Goal: Check status: Check status

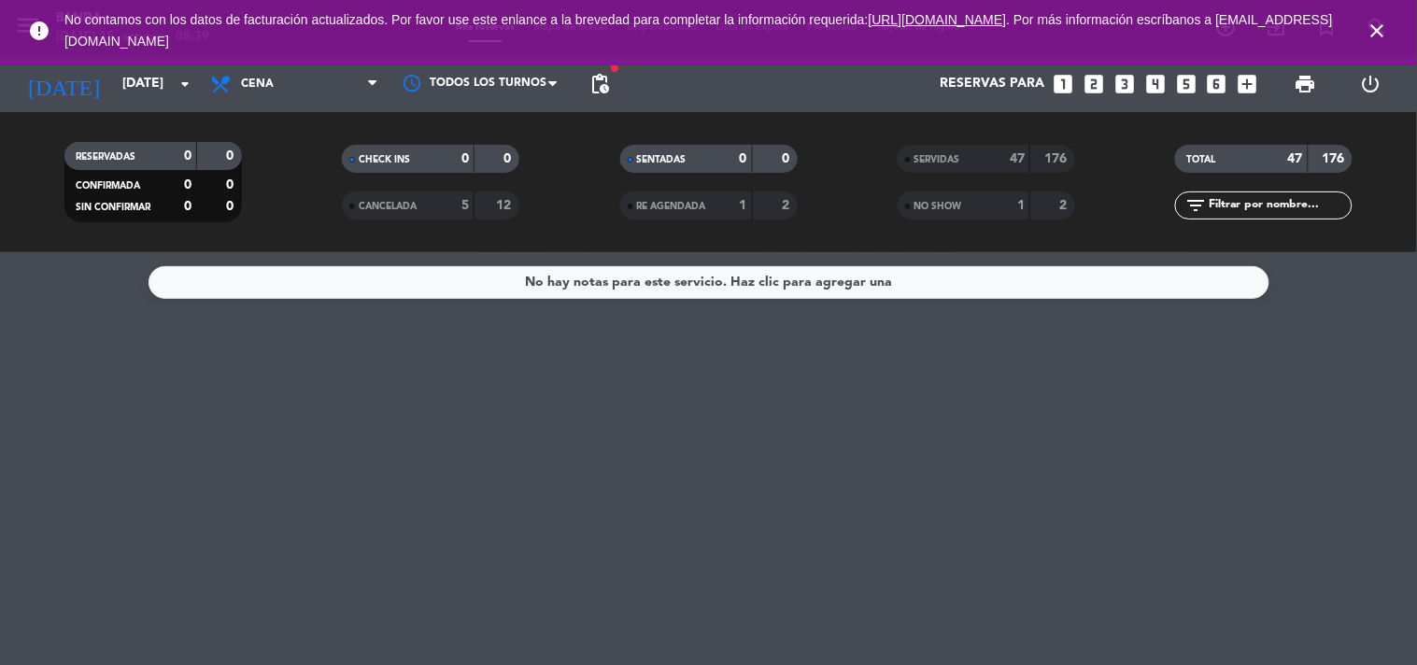
click at [1377, 32] on icon "close" at bounding box center [1378, 31] width 22 height 22
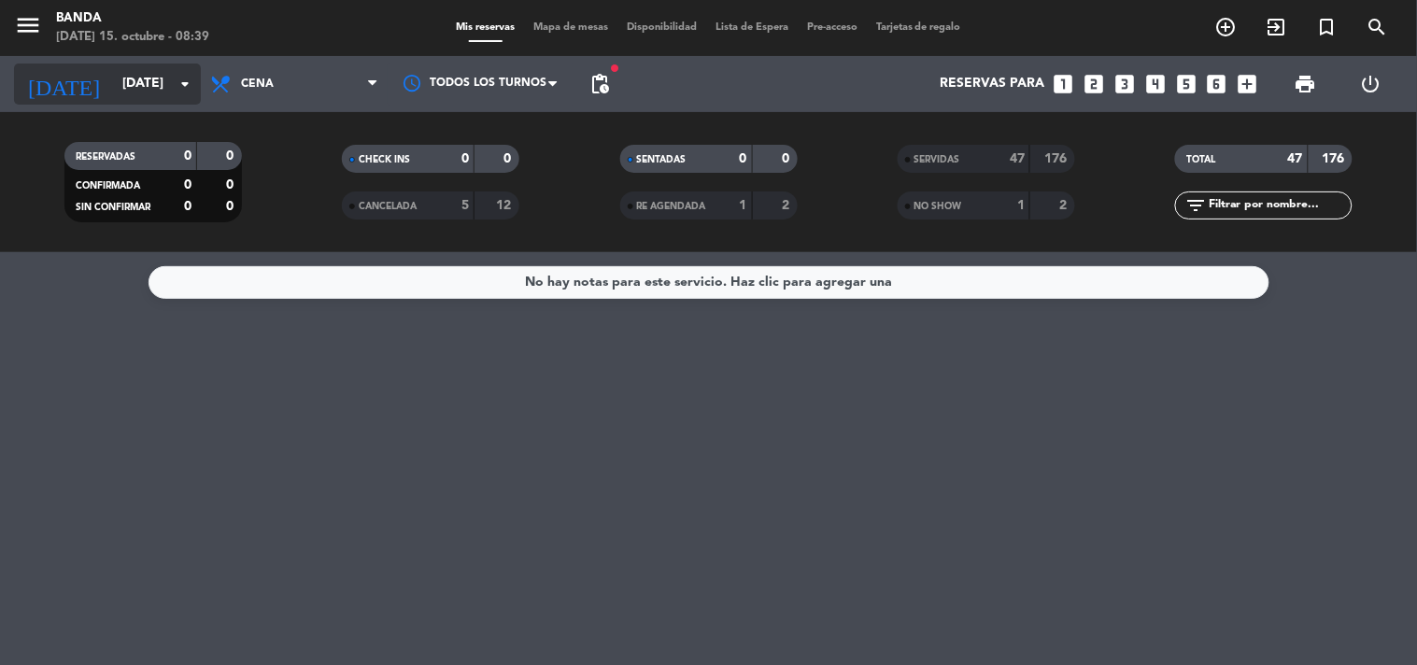
click at [131, 92] on input "[DATE]" at bounding box center [201, 84] width 177 height 34
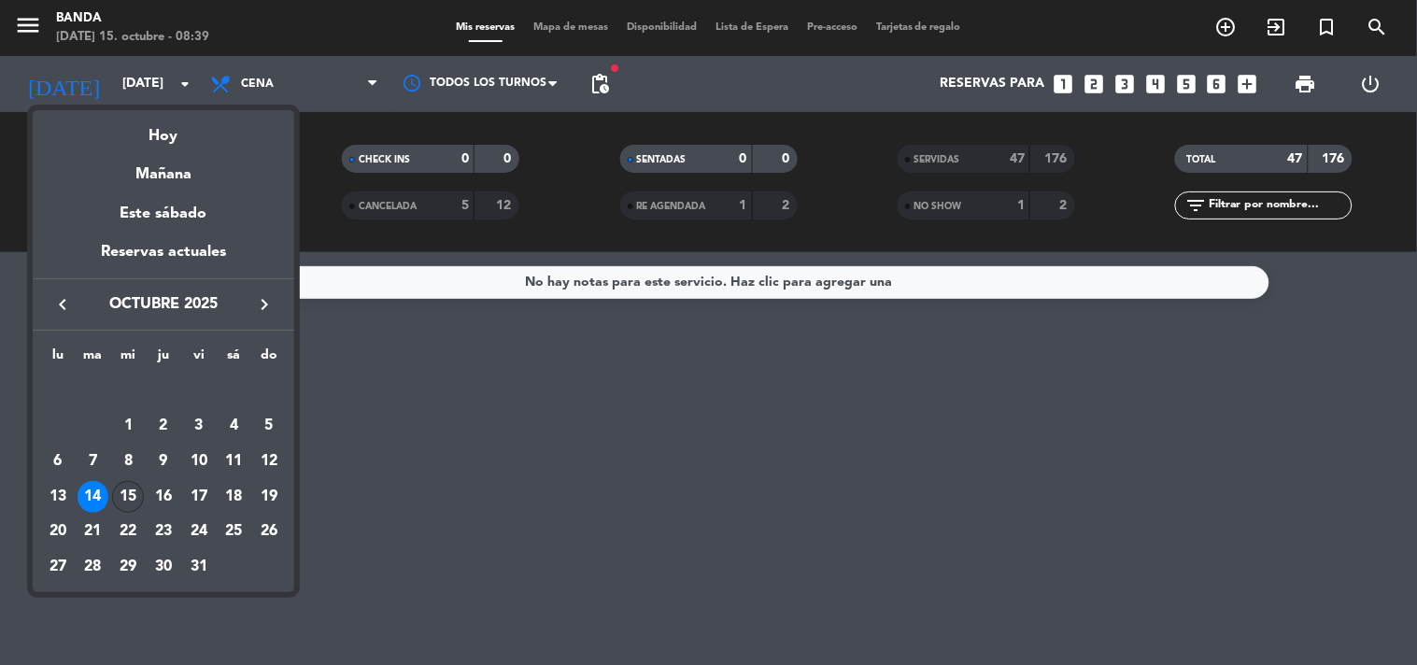
click at [125, 492] on div "15" at bounding box center [128, 497] width 32 height 32
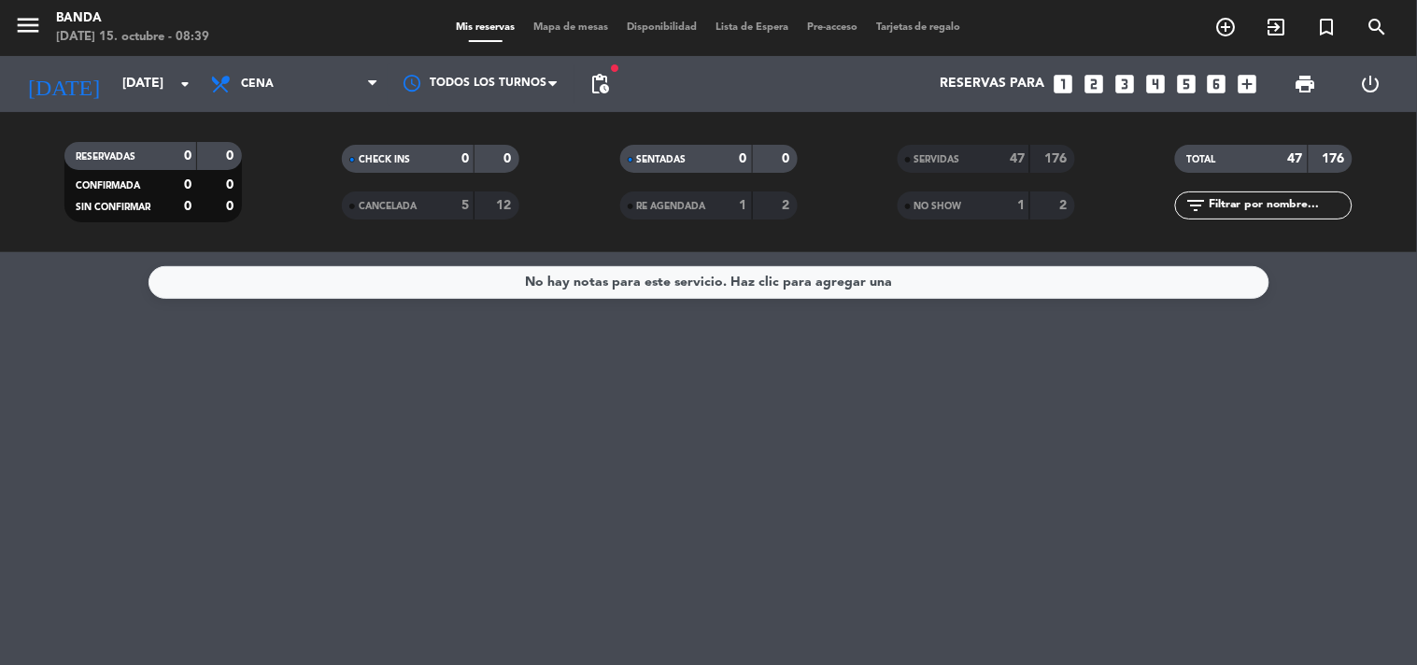
type input "[DATE]"
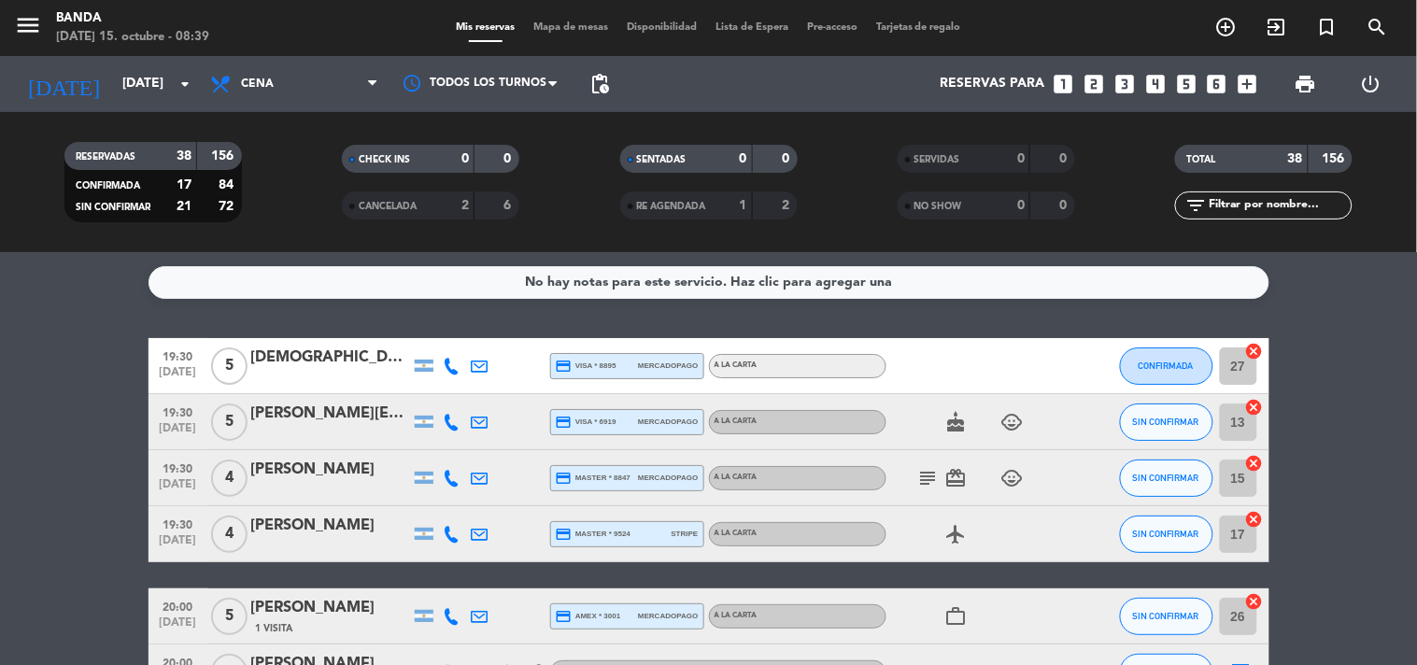
click at [346, 78] on span "Cena" at bounding box center [294, 84] width 187 height 41
click at [311, 155] on div "menu Banda [DATE] 15. octubre - 08:39 Mis reservas Mapa de mesas Disponibilidad…" at bounding box center [708, 126] width 1417 height 252
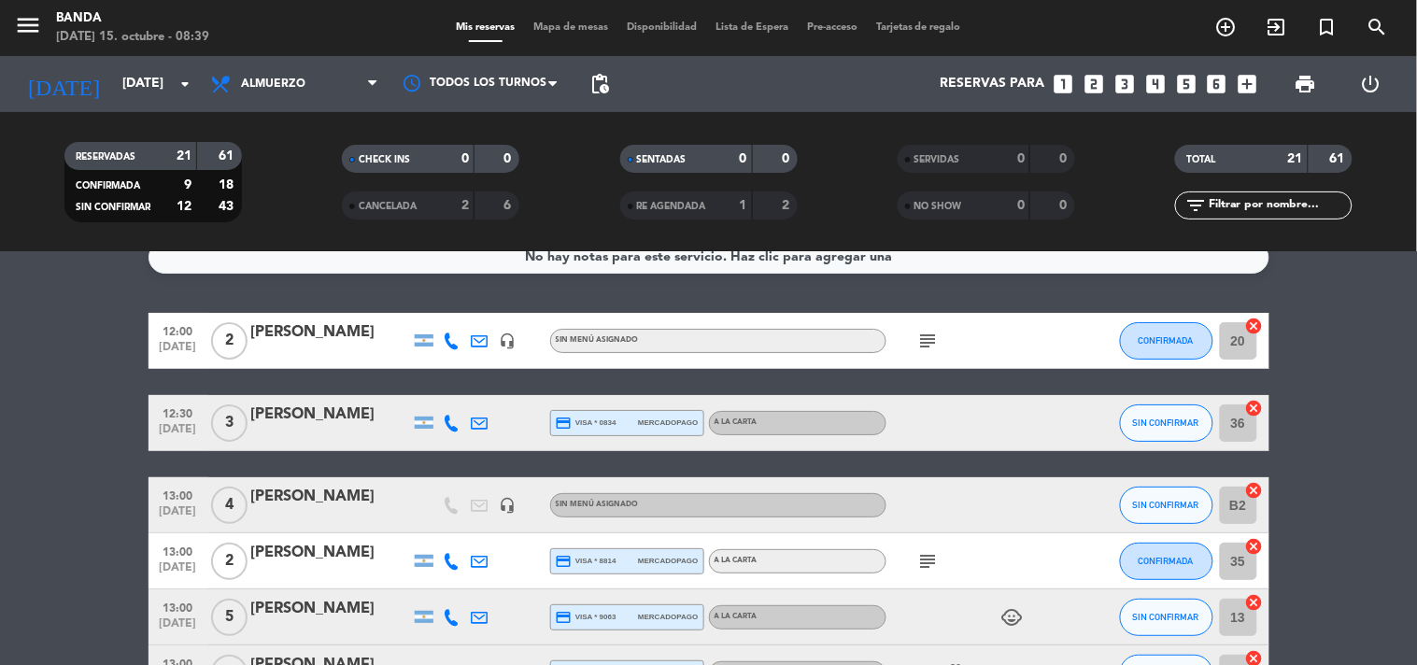
scroll to position [19, 0]
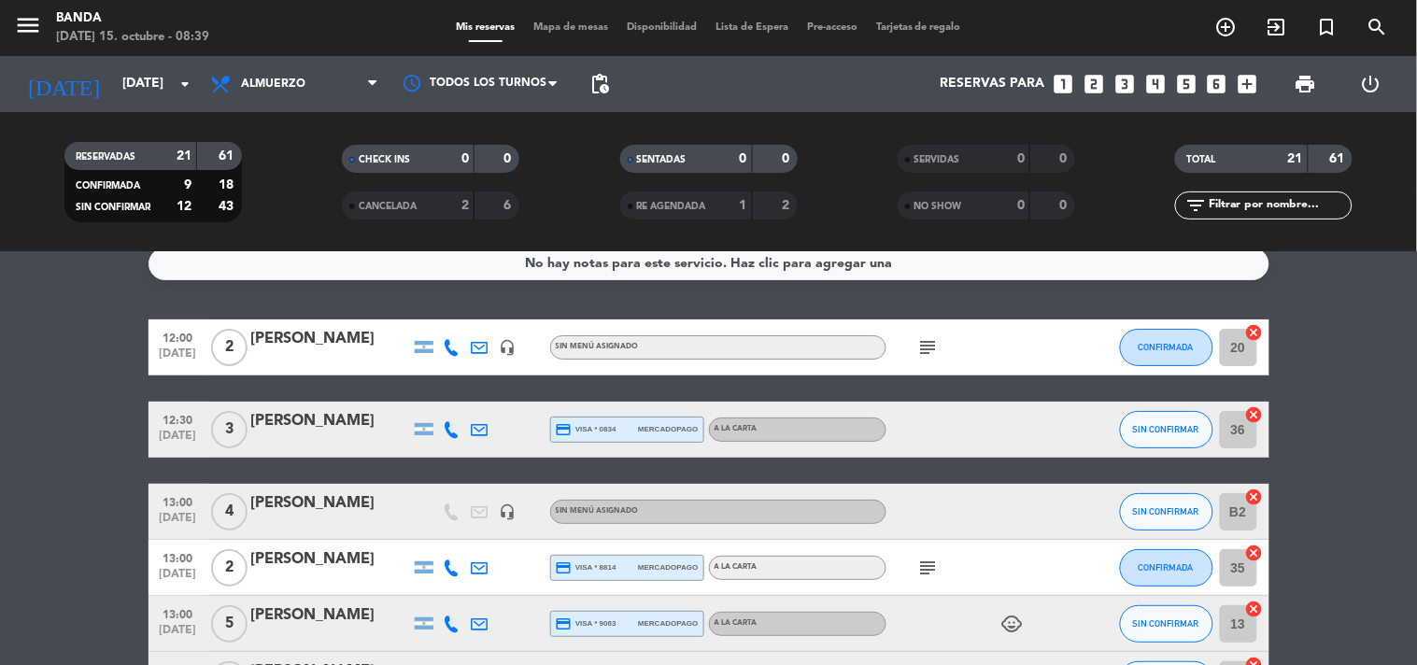
click at [917, 344] on icon "subject" at bounding box center [928, 347] width 22 height 22
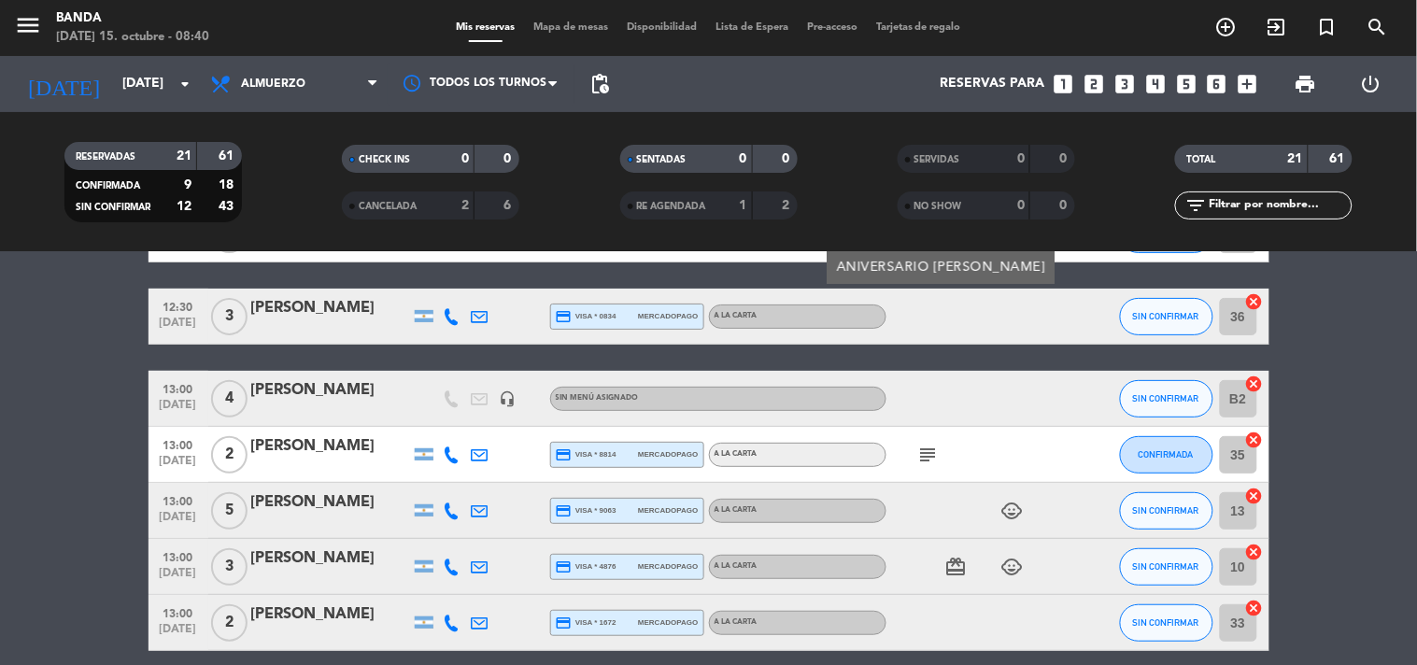
scroll to position [135, 0]
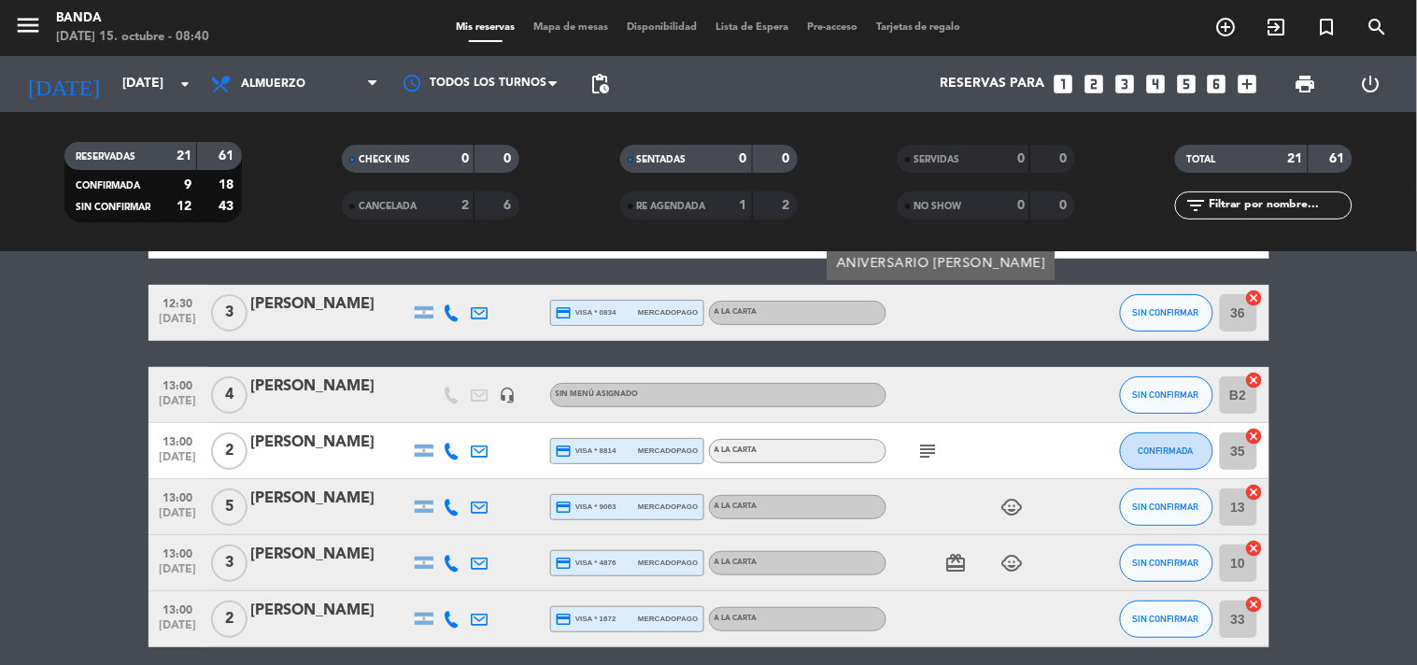
click at [918, 444] on icon "subject" at bounding box center [928, 451] width 22 height 22
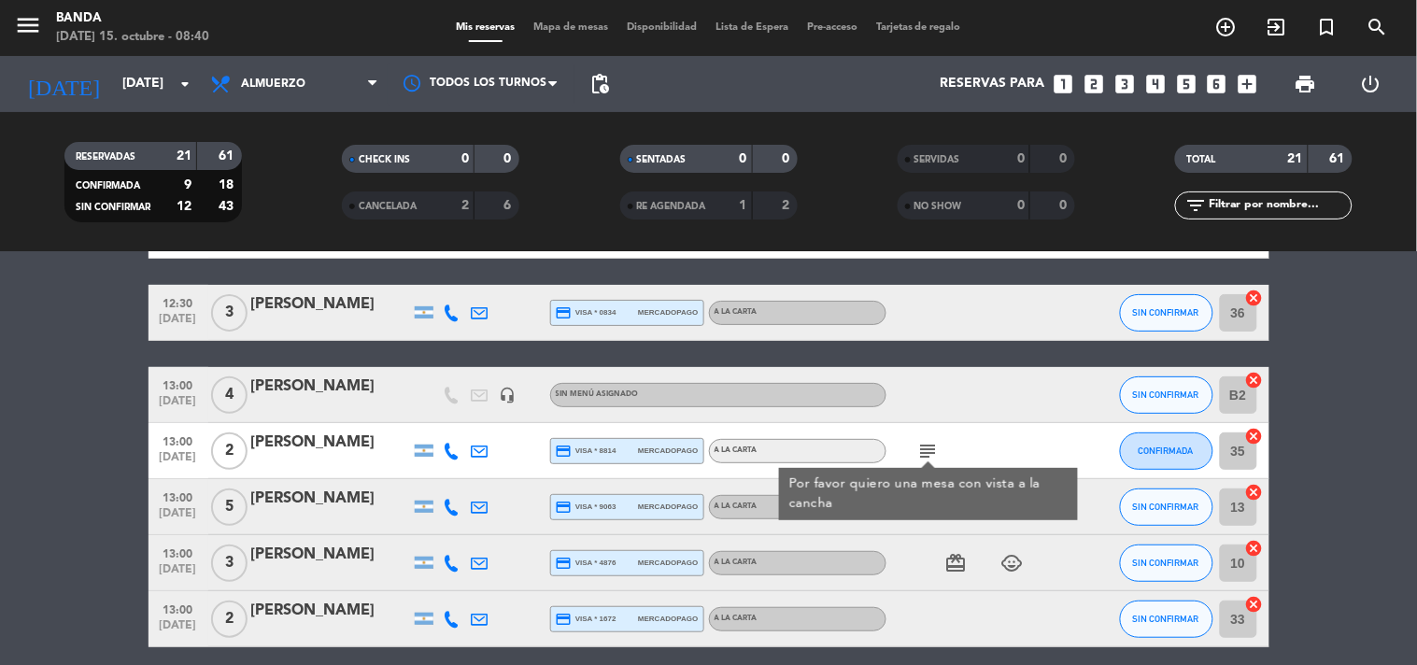
click at [918, 444] on icon "subject" at bounding box center [928, 451] width 22 height 22
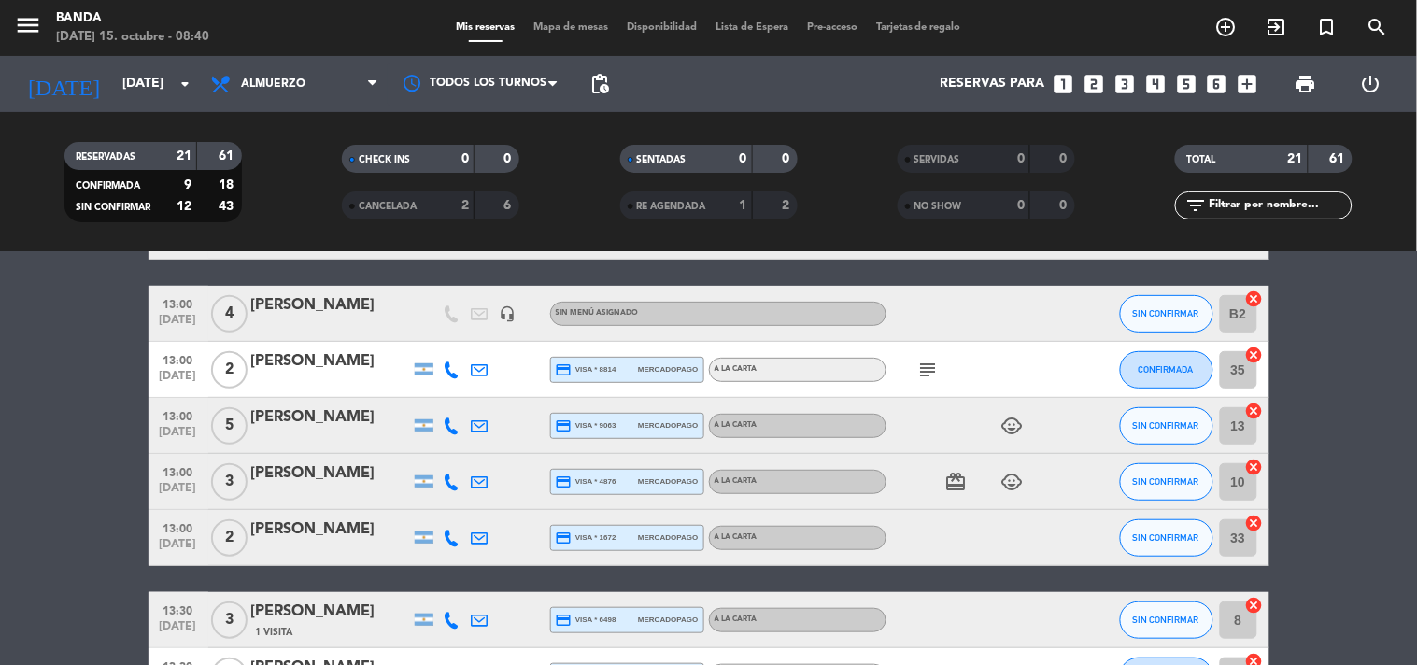
scroll to position [219, 0]
